Goal: Information Seeking & Learning: Learn about a topic

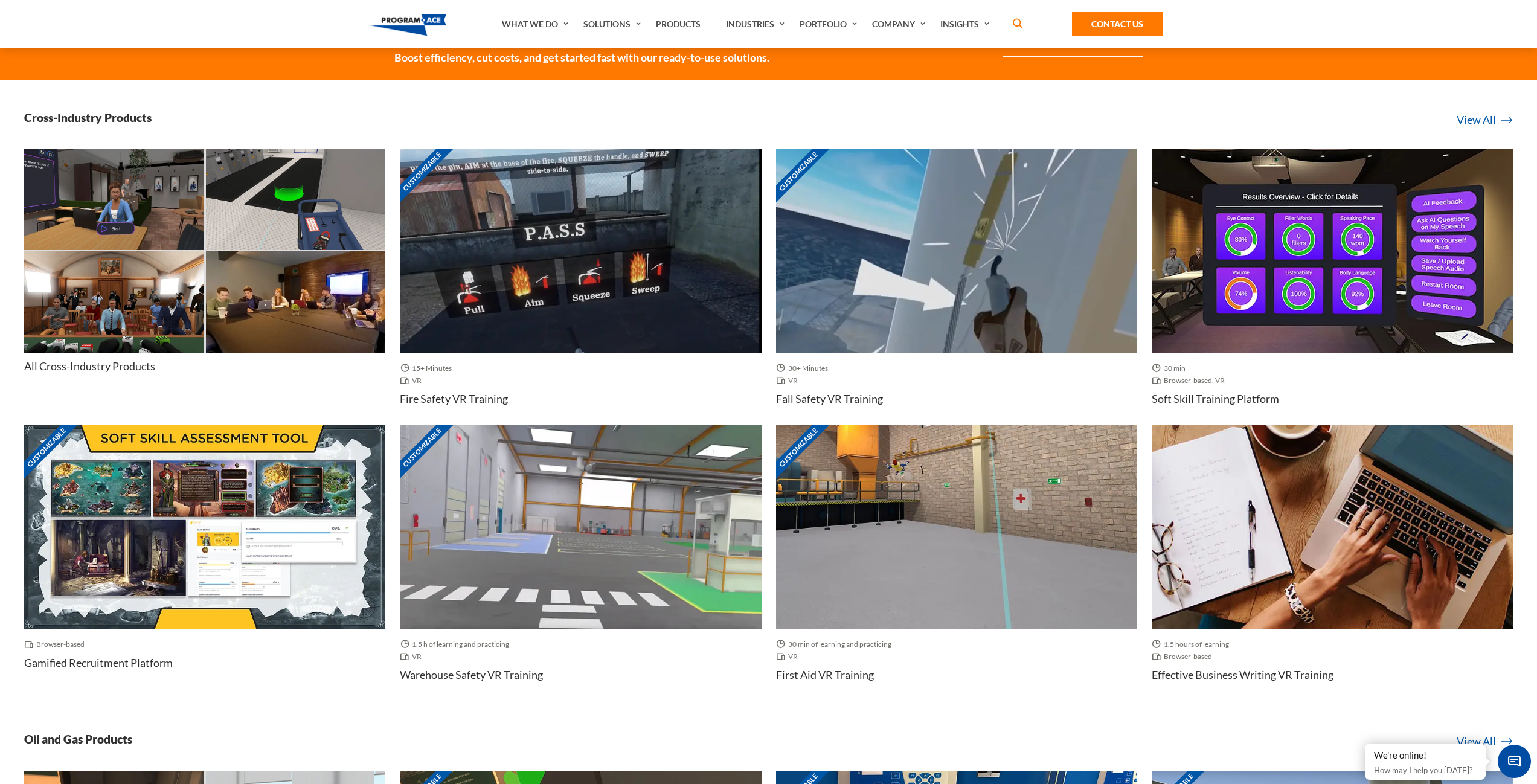
scroll to position [543, 0]
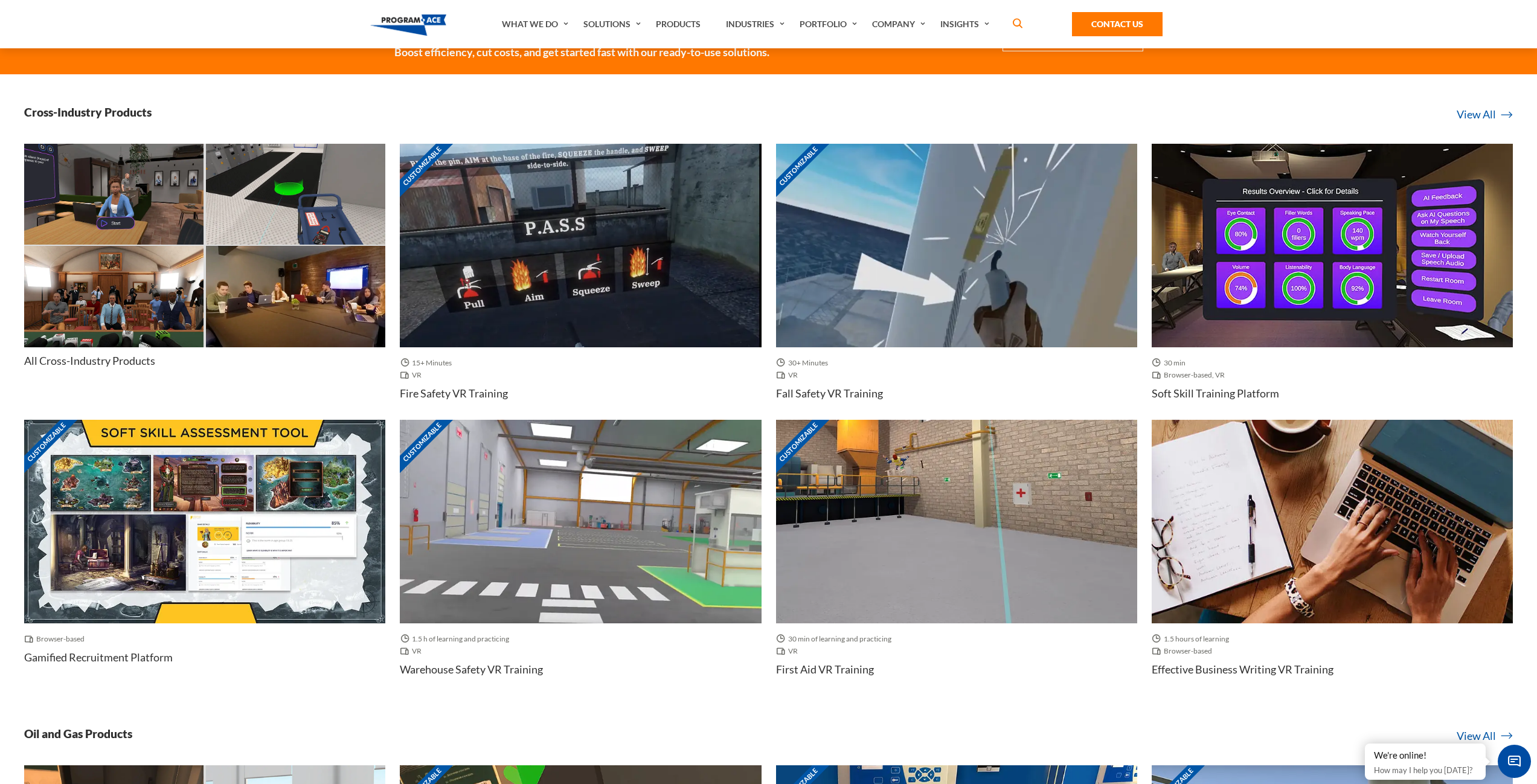
click at [212, 509] on img at bounding box center [205, 521] width 362 height 204
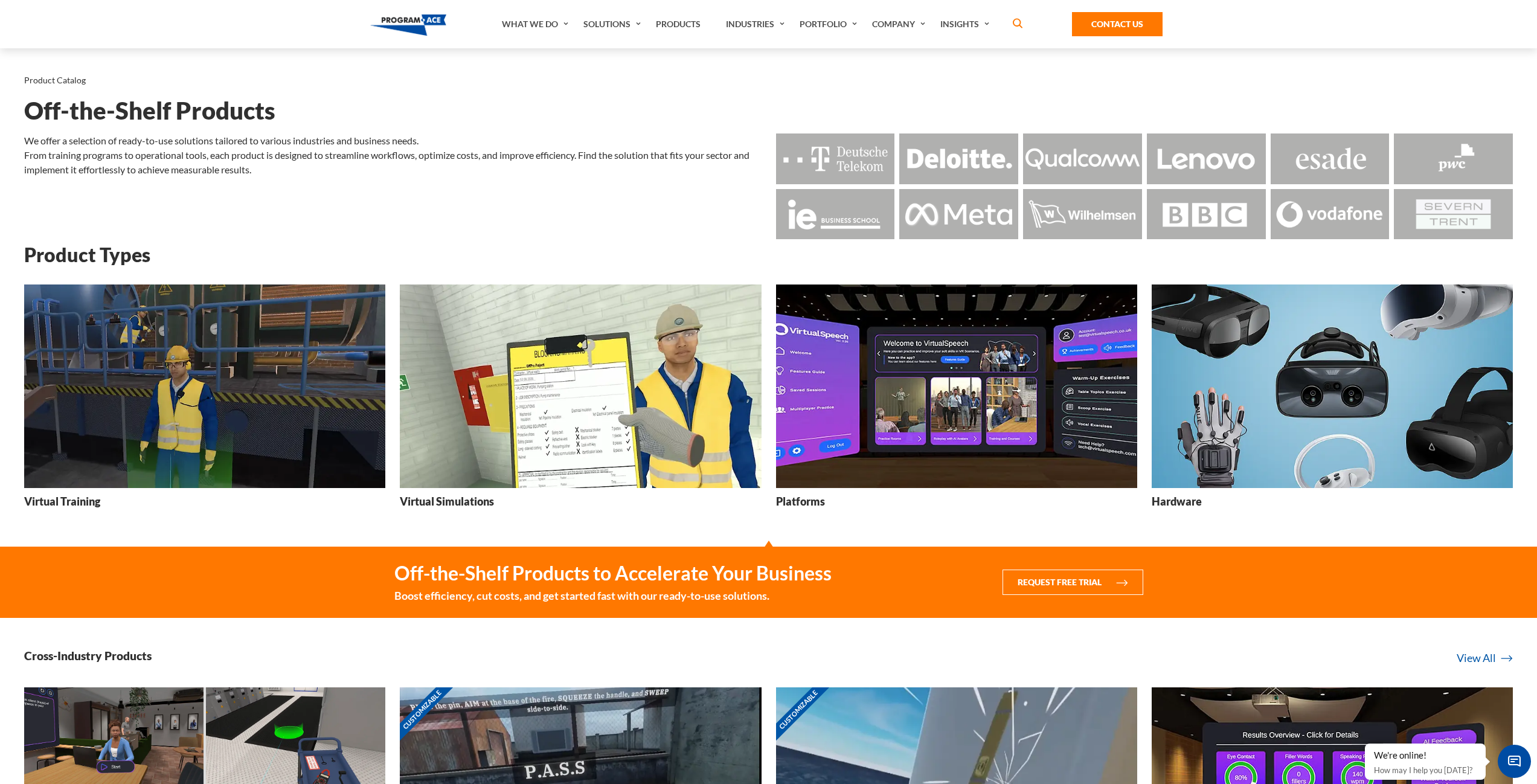
click at [551, 381] on img at bounding box center [580, 387] width 362 height 204
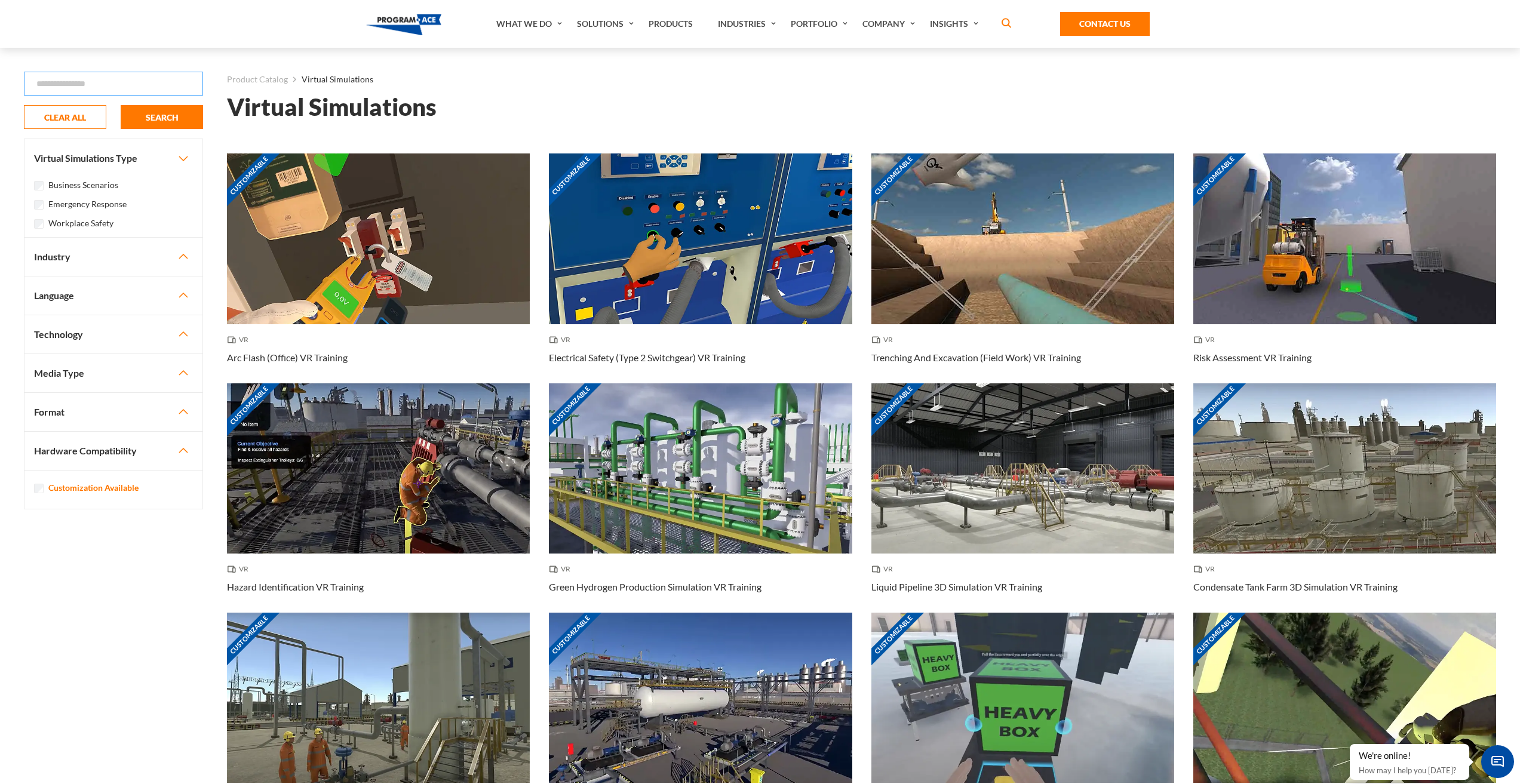
drag, startPoint x: 88, startPoint y: 84, endPoint x: 199, endPoint y: 100, distance: 112.1
